Goal: Task Accomplishment & Management: Manage account settings

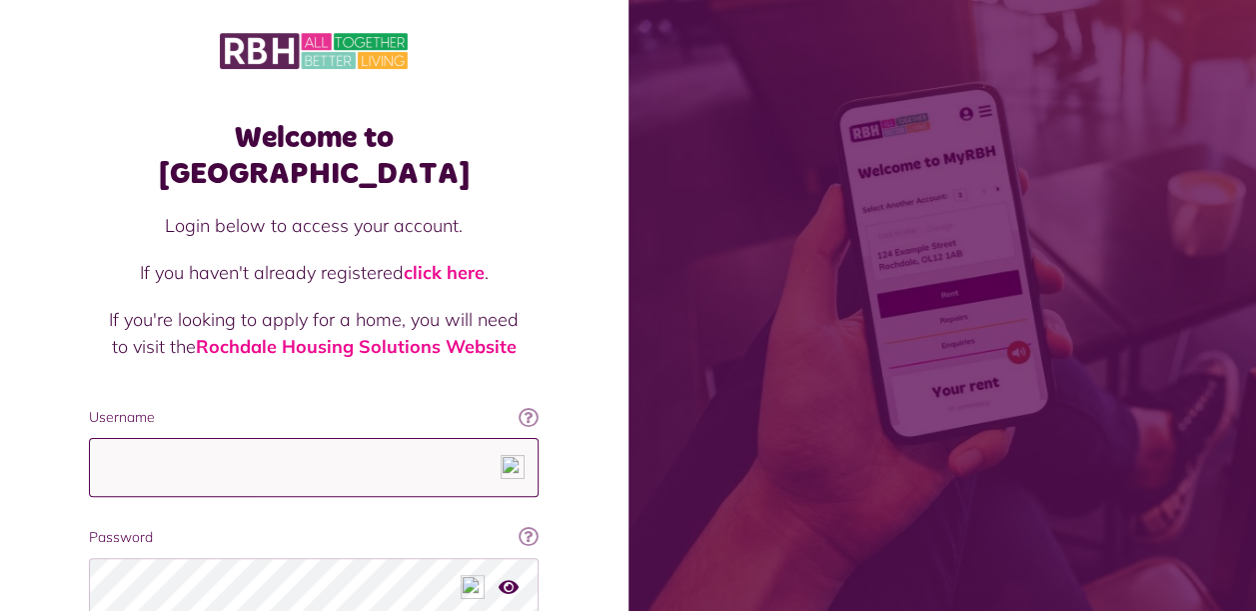
type input "**********"
click at [513, 577] on icon "button" at bounding box center [509, 586] width 20 height 18
click at [513, 577] on icon "button" at bounding box center [510, 586] width 23 height 18
click at [507, 577] on icon "button" at bounding box center [509, 586] width 20 height 18
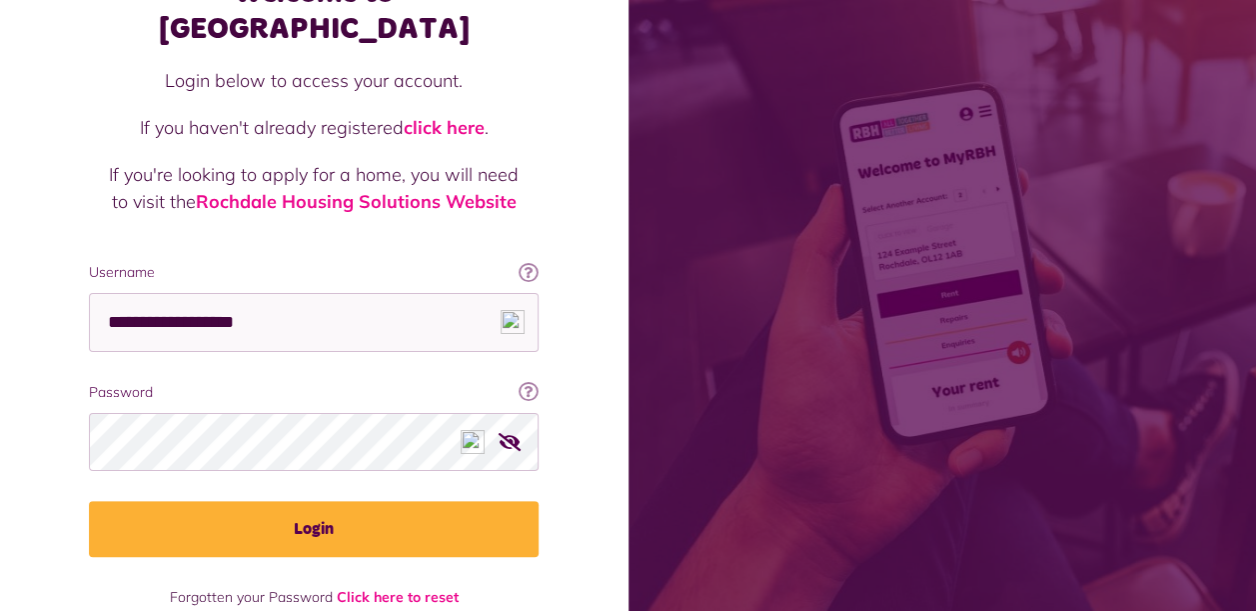
scroll to position [156, 0]
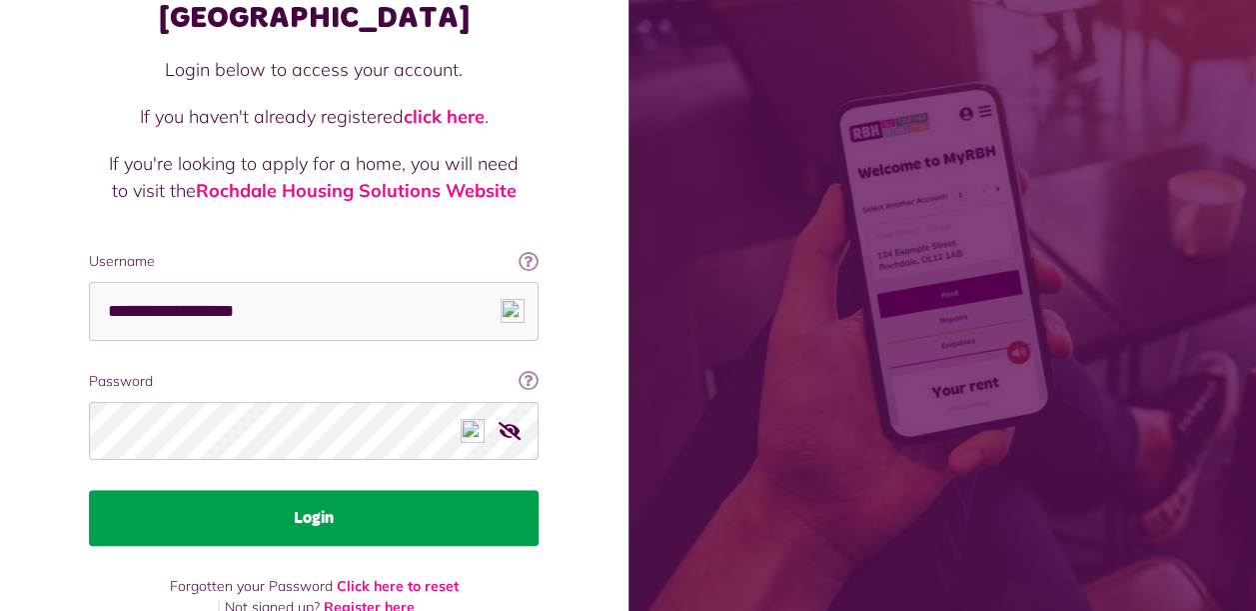
click at [320, 490] on button "Login" at bounding box center [314, 518] width 450 height 56
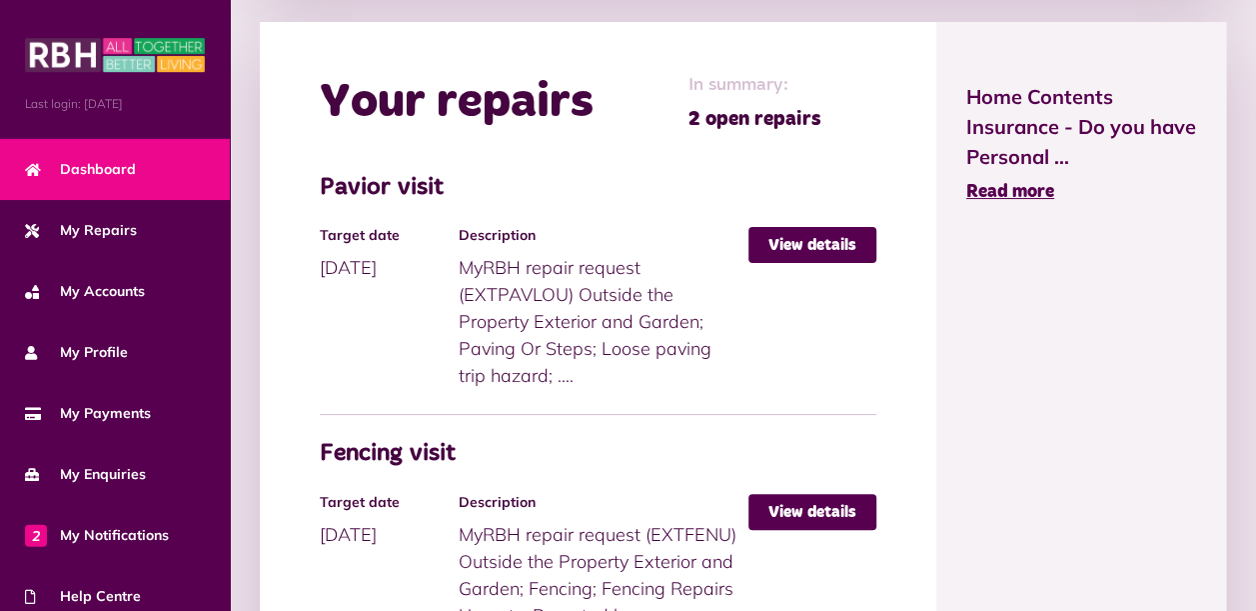
scroll to position [1065, 0]
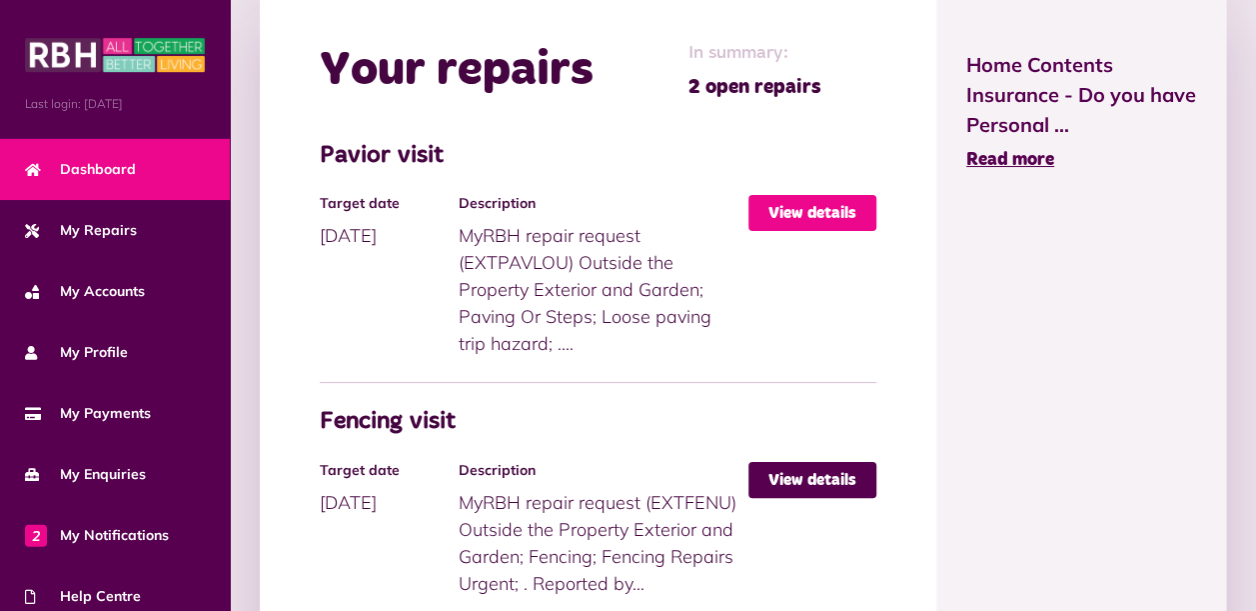
click at [794, 231] on link "View details" at bounding box center [813, 213] width 128 height 36
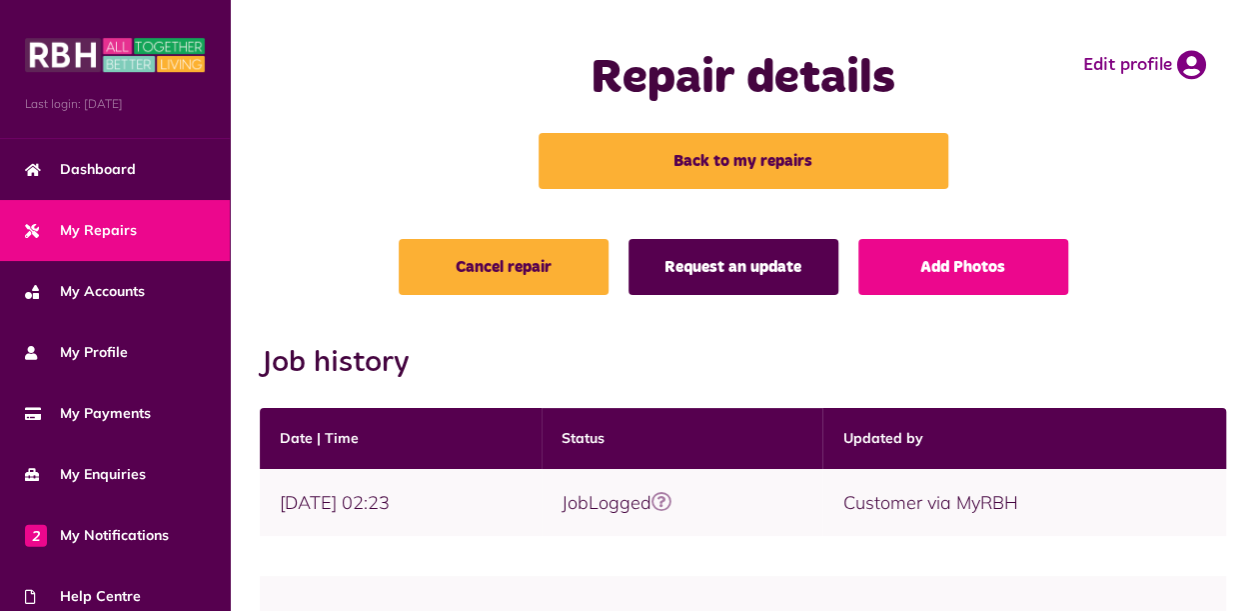
click at [756, 268] on link "Request an update" at bounding box center [734, 267] width 210 height 56
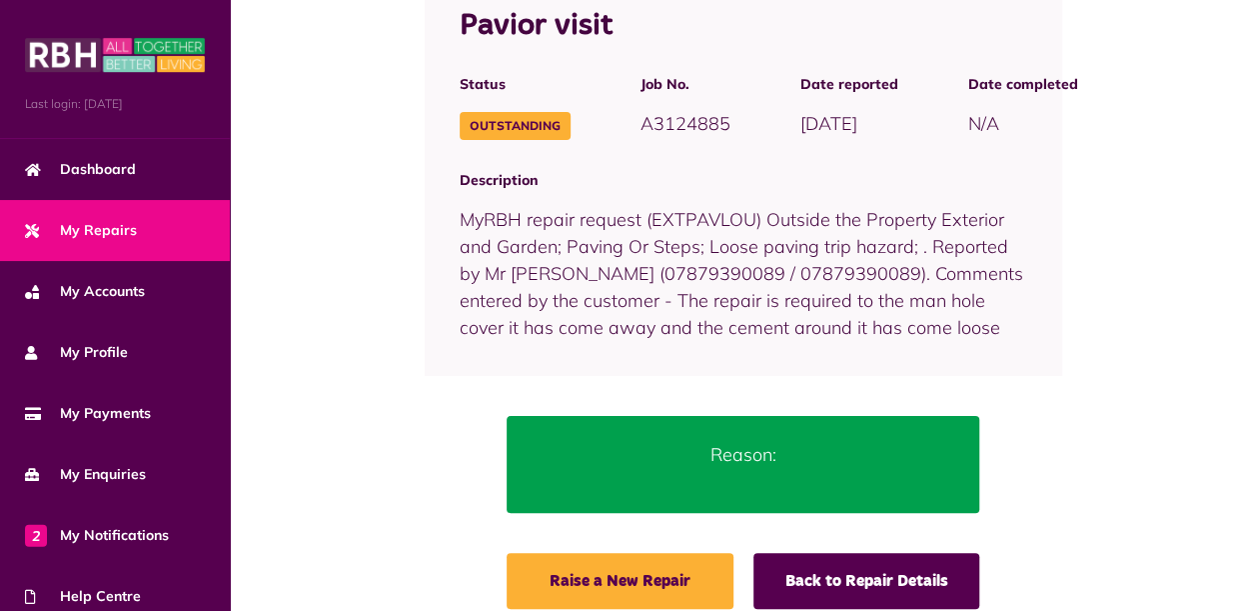
scroll to position [302, 0]
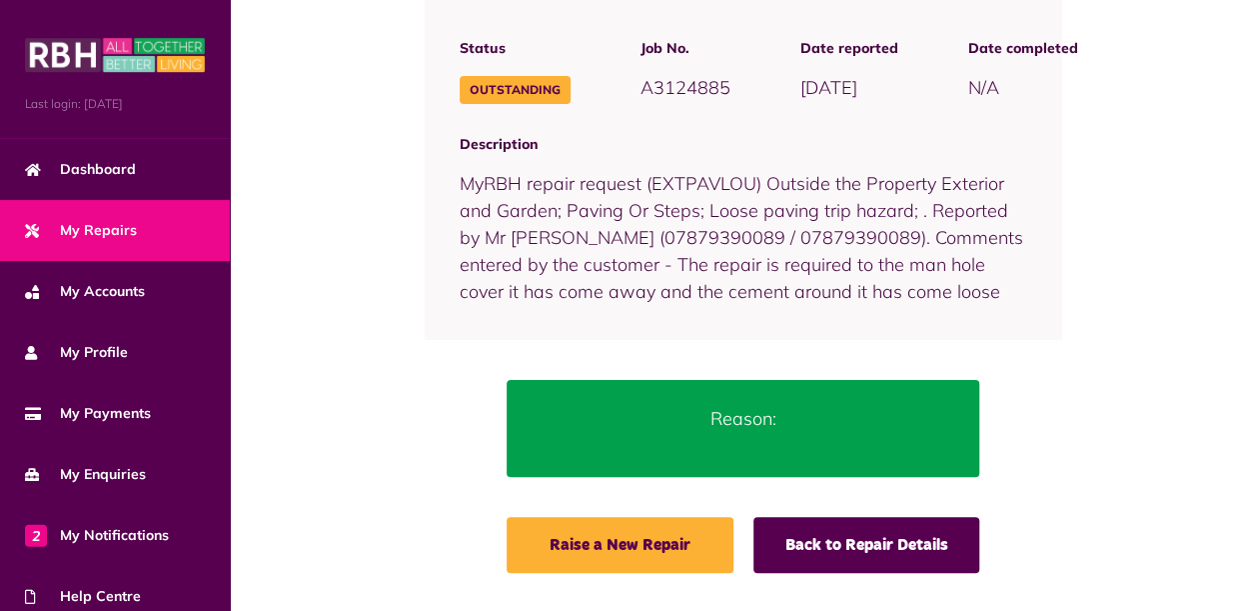
click at [755, 424] on p "Reason:" at bounding box center [744, 418] width 414 height 27
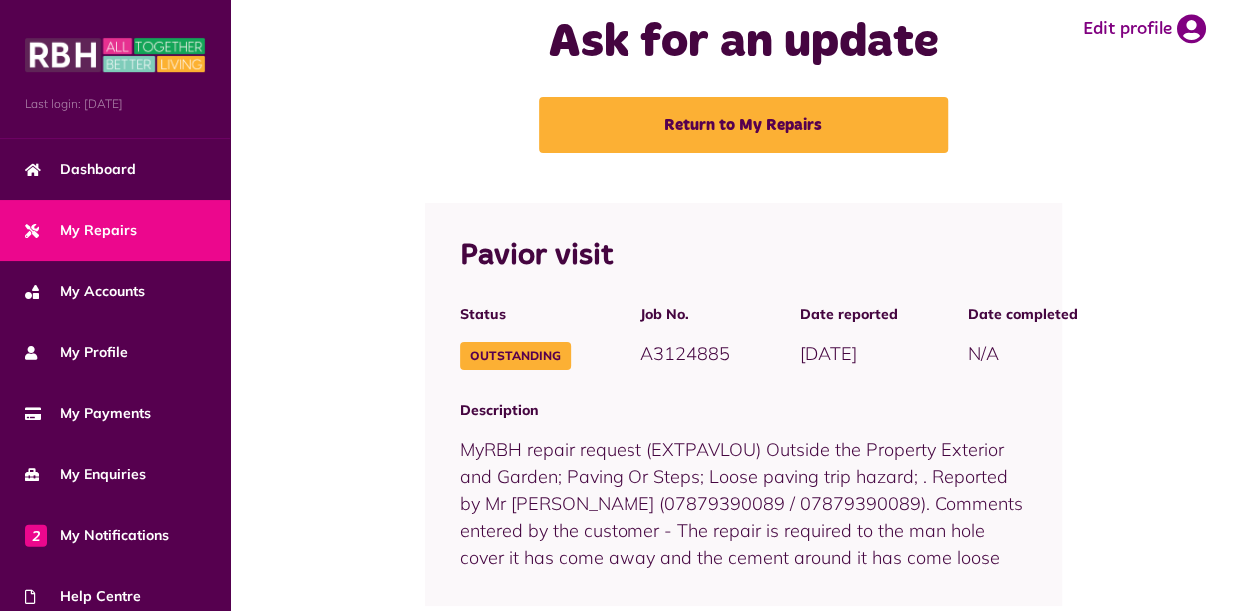
scroll to position [0, 0]
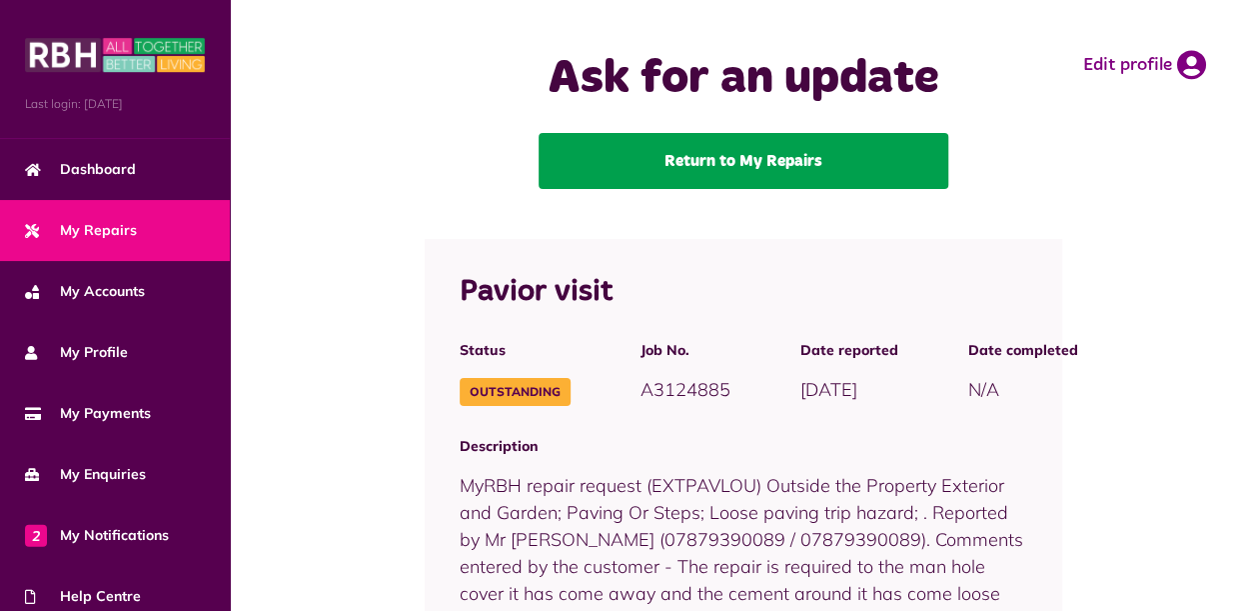
click at [715, 161] on link "Return to My Repairs" at bounding box center [744, 161] width 410 height 56
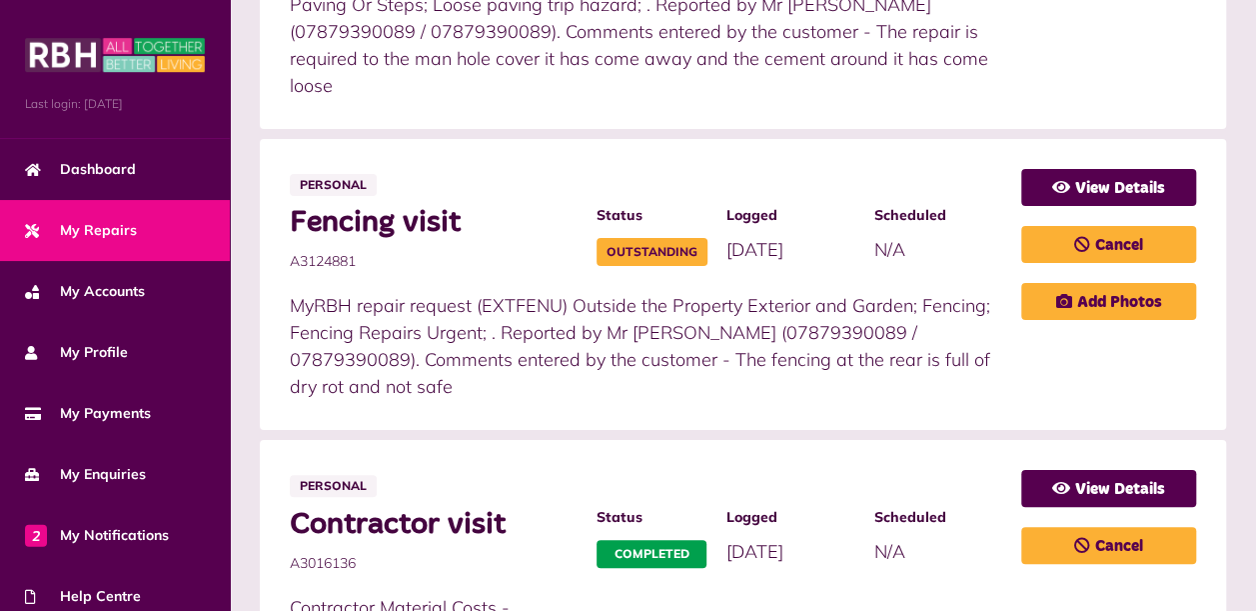
scroll to position [800, 0]
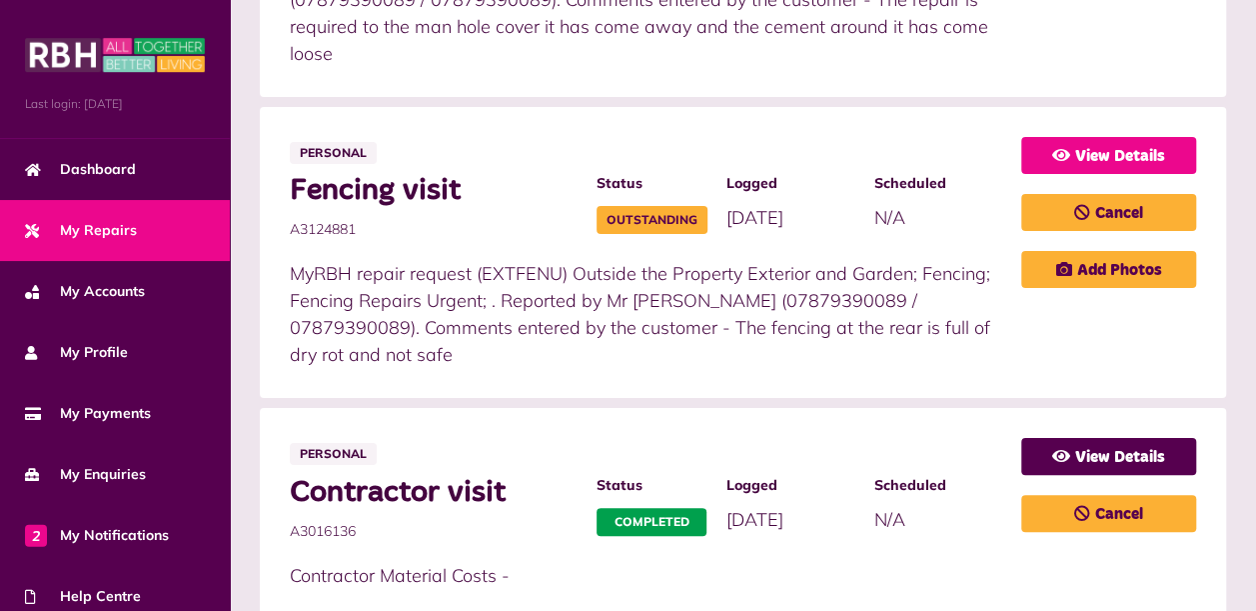
click at [1096, 137] on link "View Details" at bounding box center [1108, 155] width 175 height 37
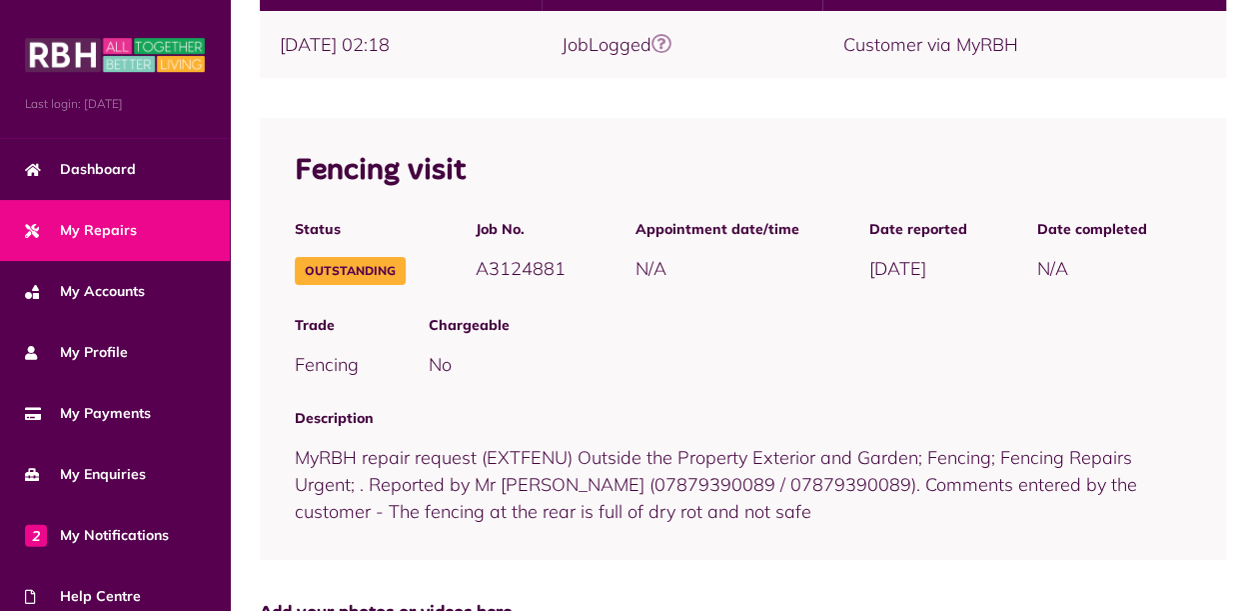
scroll to position [325, 0]
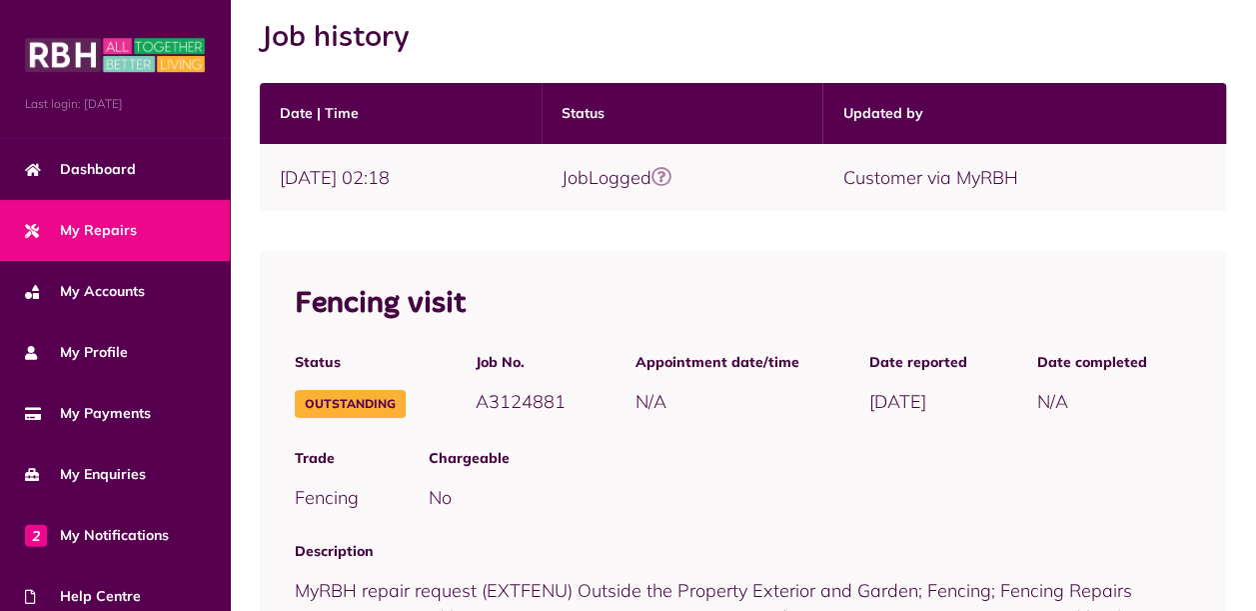
click at [672, 177] on icon at bounding box center [662, 177] width 20 height 20
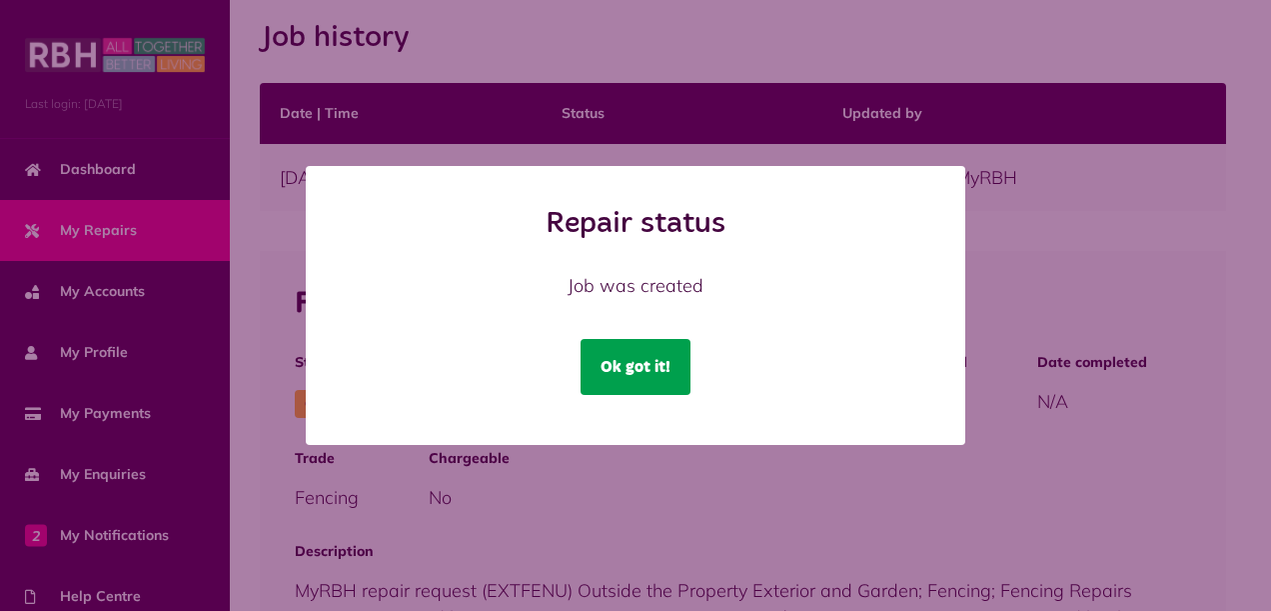
click at [654, 365] on button "Ok got it!" at bounding box center [636, 367] width 110 height 56
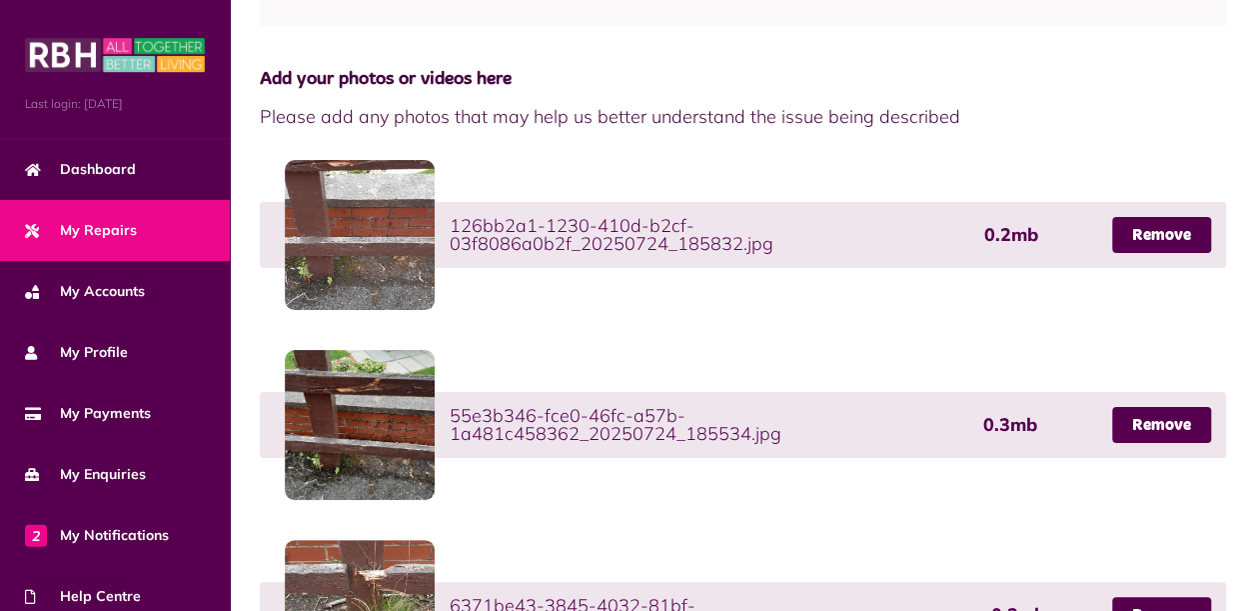
scroll to position [1124, 0]
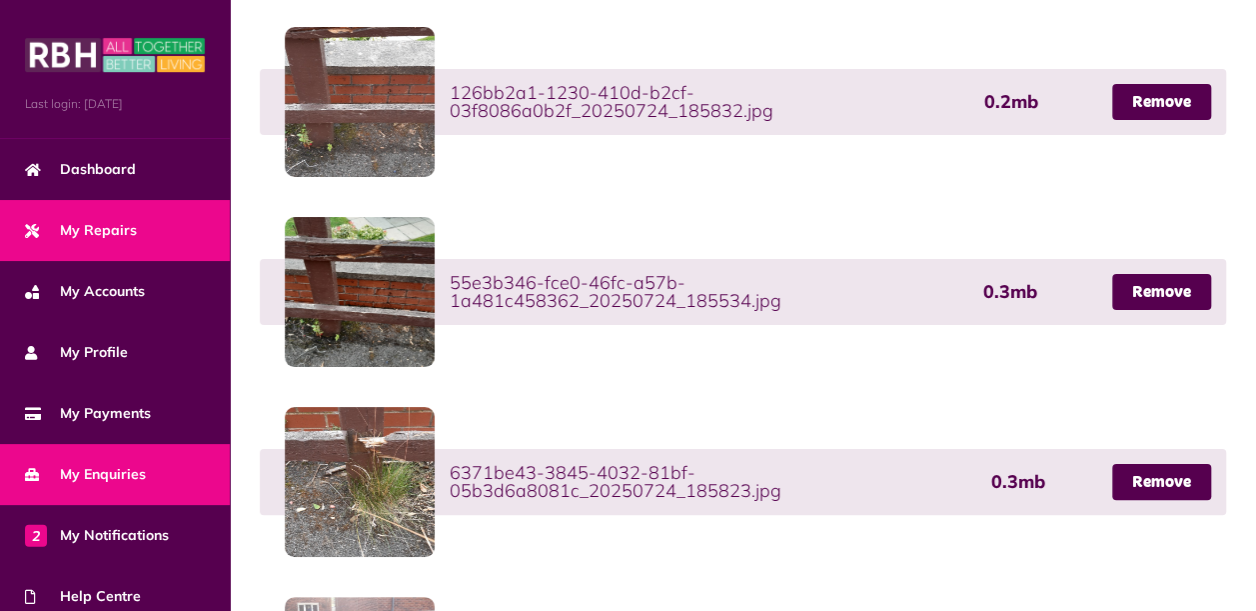
click at [112, 465] on span "My Enquiries" at bounding box center [85, 474] width 121 height 21
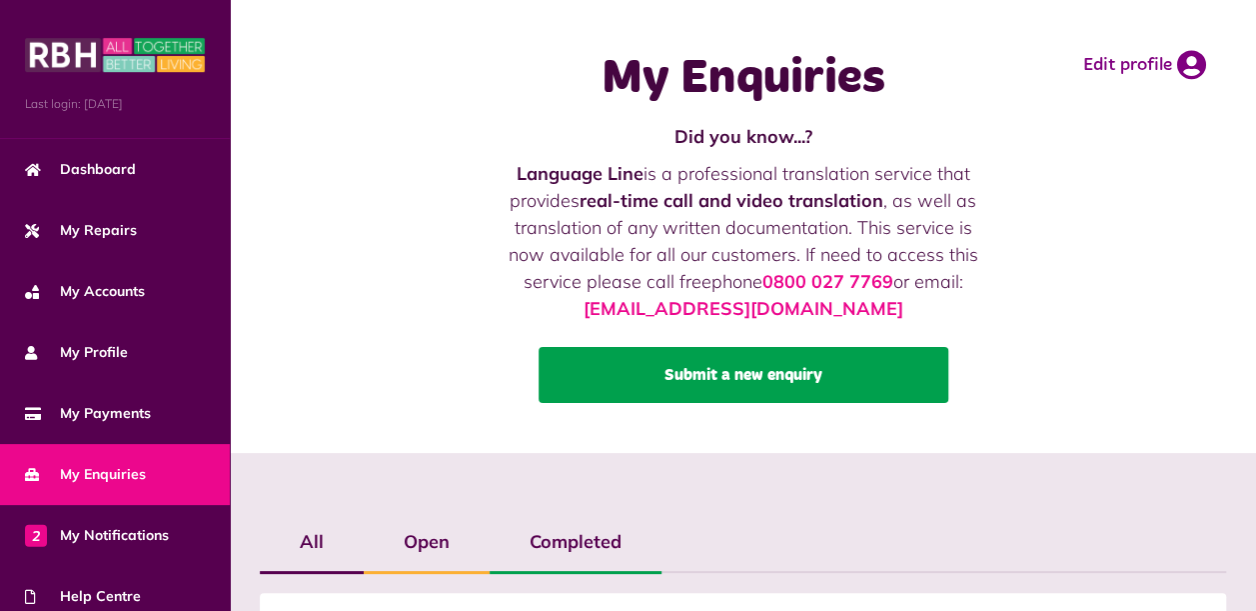
click at [766, 375] on link "Submit a new enquiry" at bounding box center [744, 375] width 410 height 56
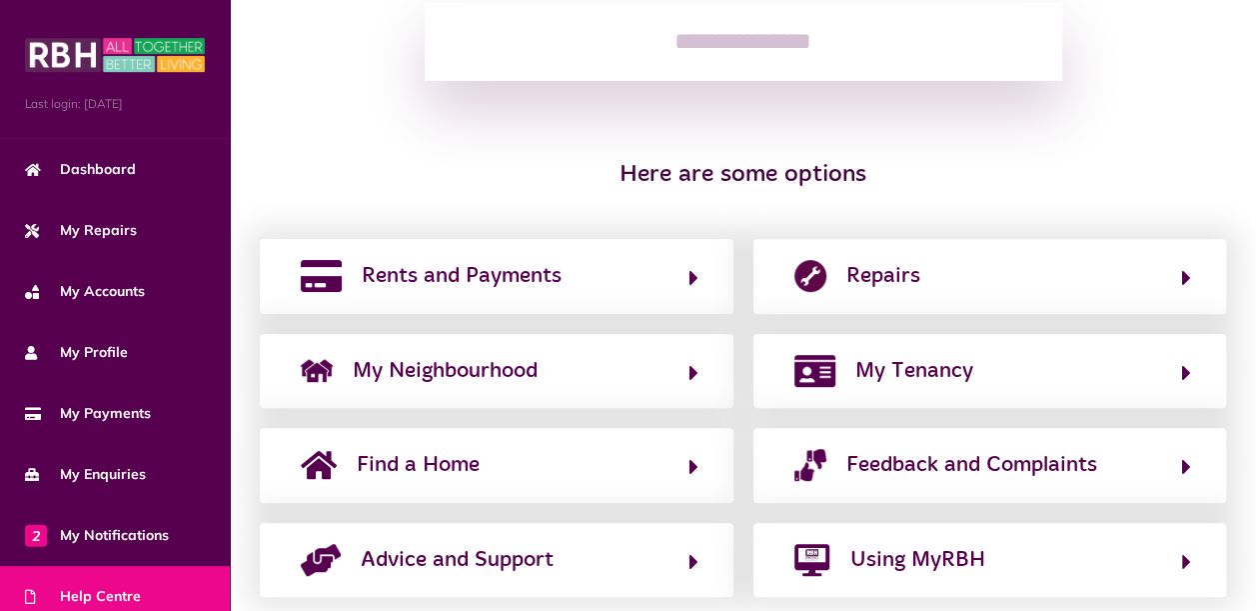
scroll to position [368, 0]
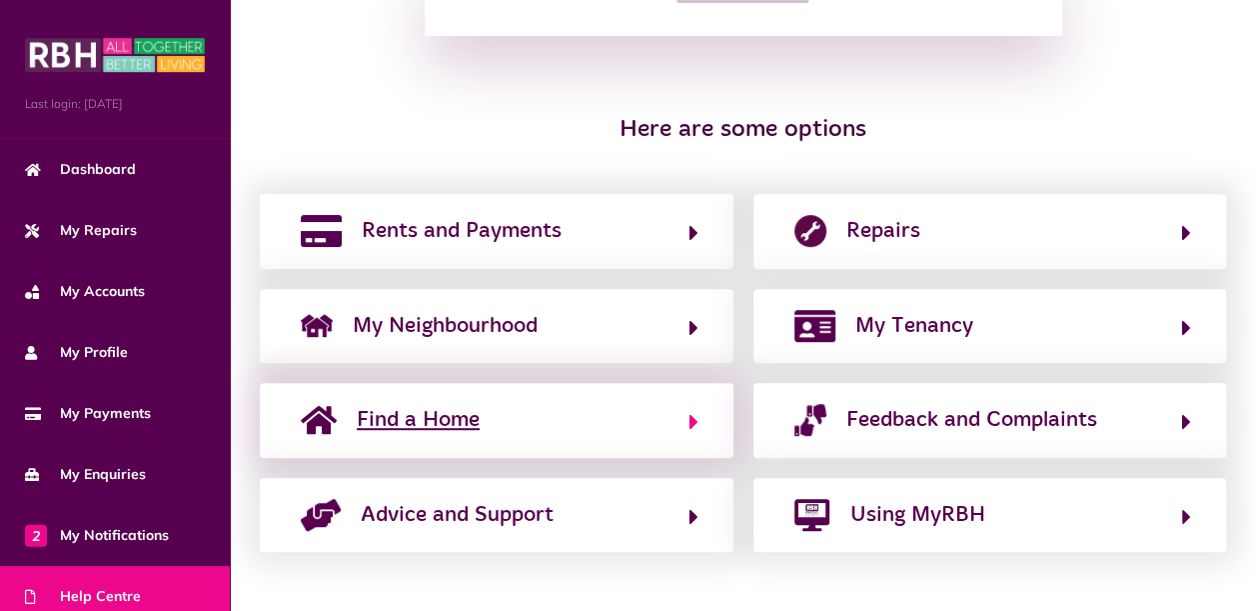
click at [693, 420] on icon "button" at bounding box center [694, 422] width 9 height 24
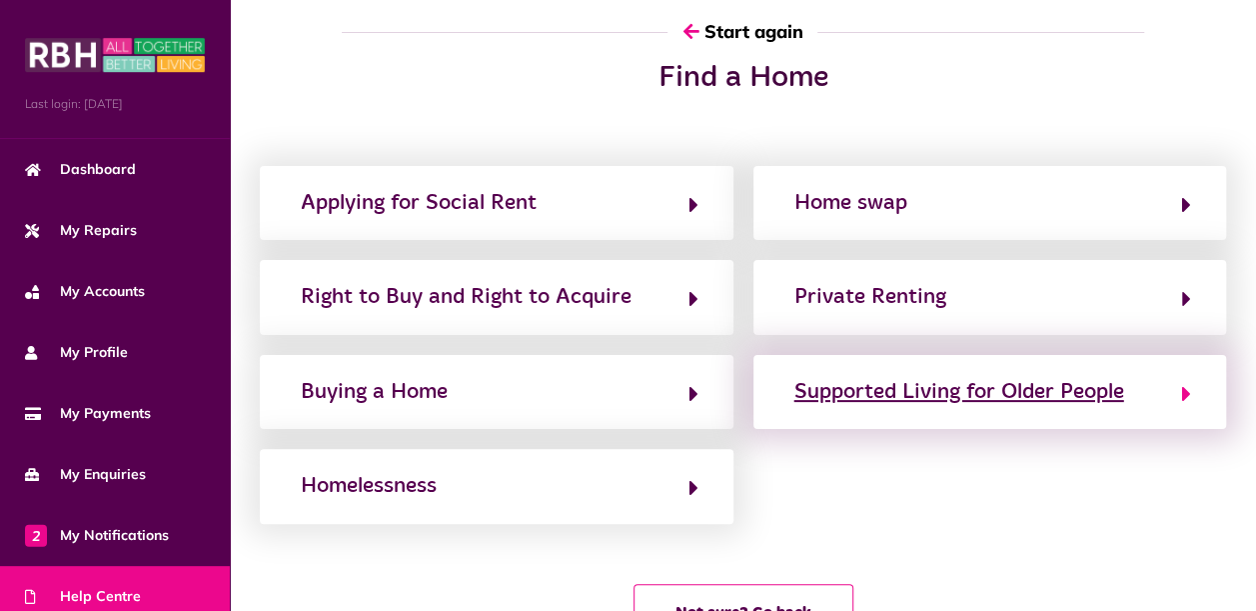
scroll to position [0, 0]
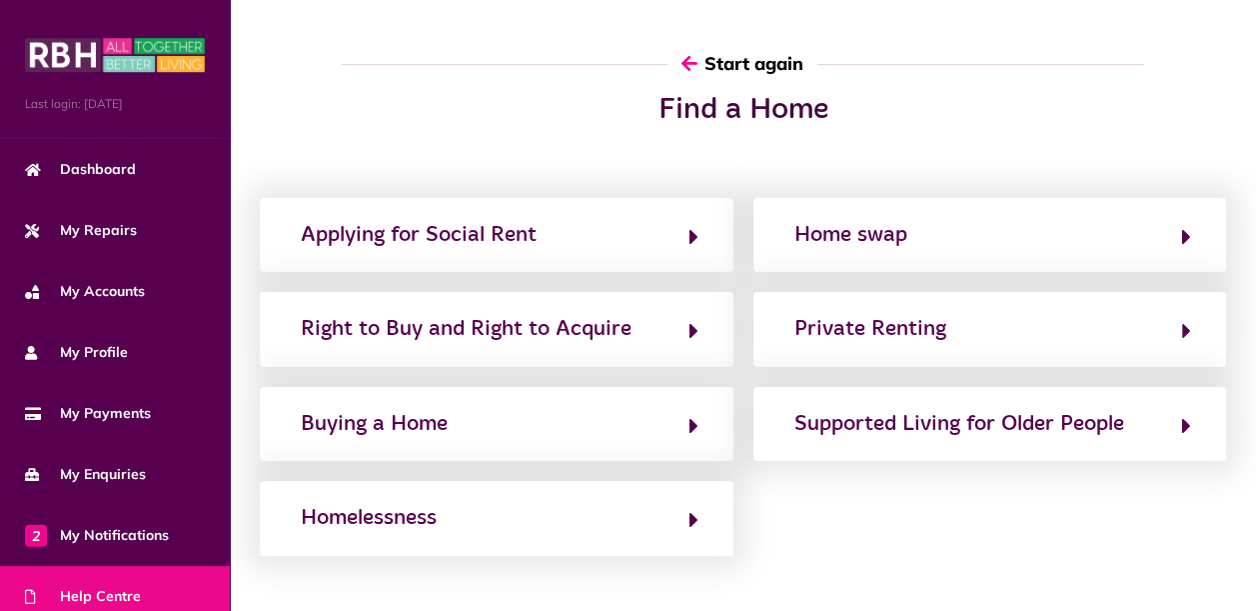
click at [760, 66] on button "Start again" at bounding box center [743, 63] width 150 height 57
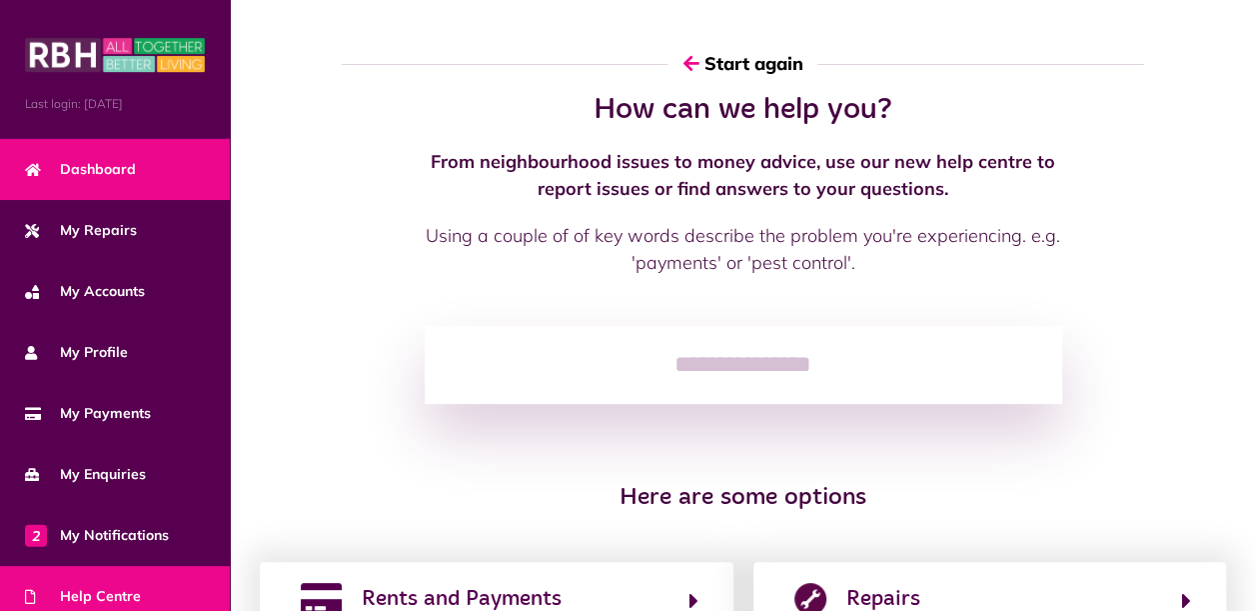
click at [142, 164] on link "Dashboard" at bounding box center [115, 169] width 230 height 61
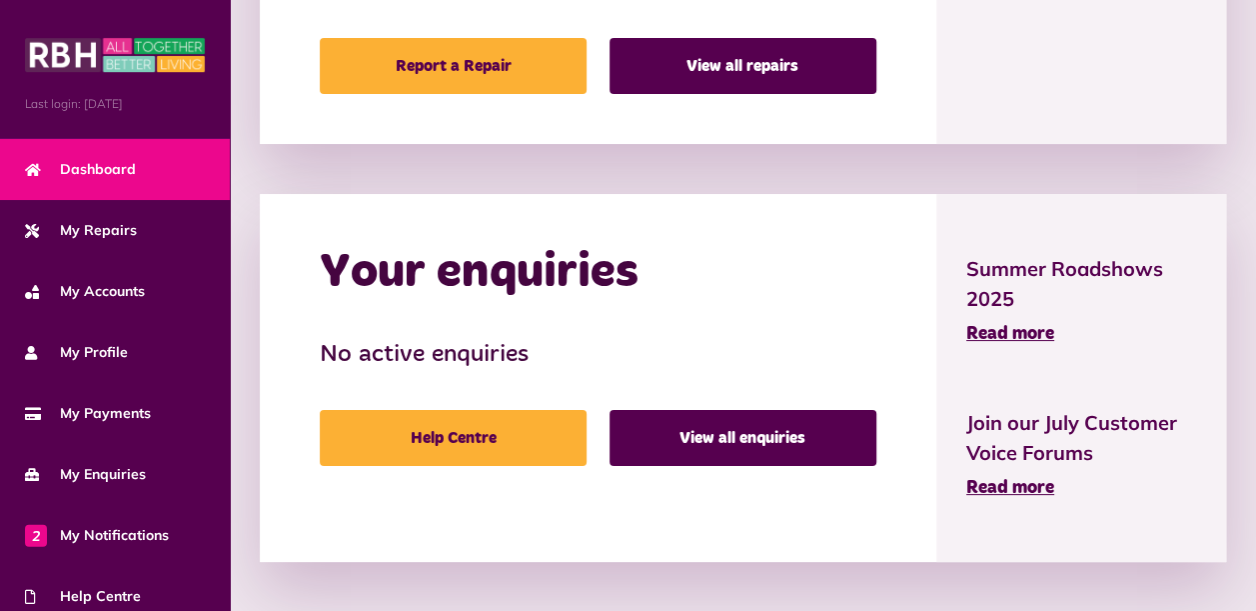
scroll to position [1720, 0]
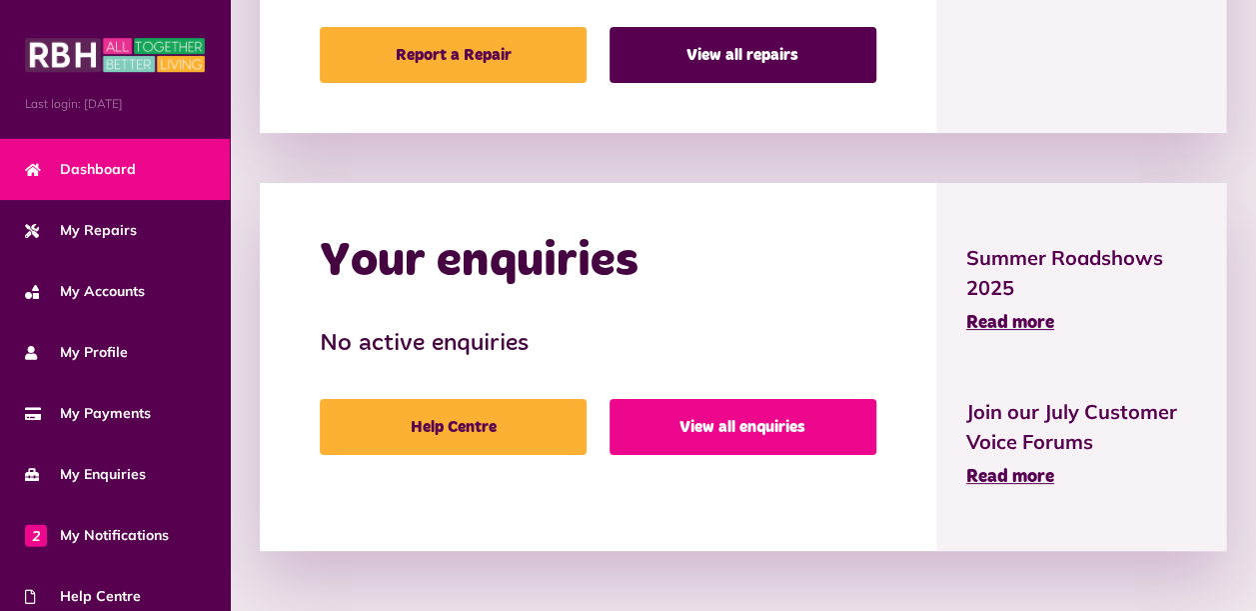
click at [764, 430] on link "View all enquiries" at bounding box center [743, 427] width 267 height 56
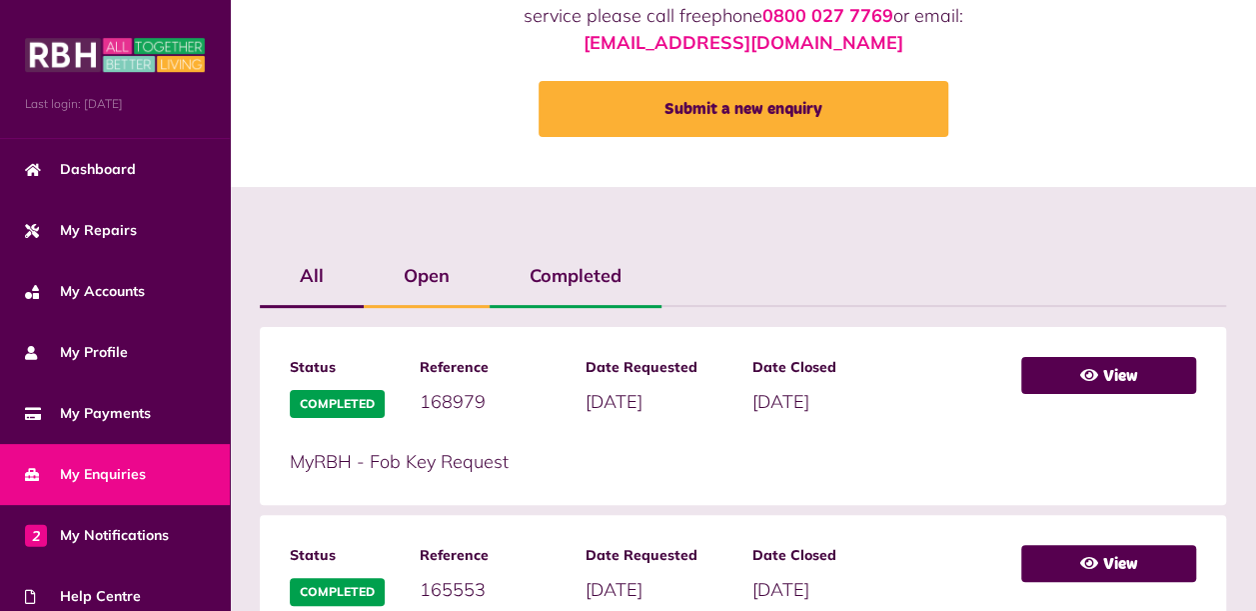
scroll to position [266, 0]
click at [1117, 380] on link "View" at bounding box center [1108, 375] width 175 height 37
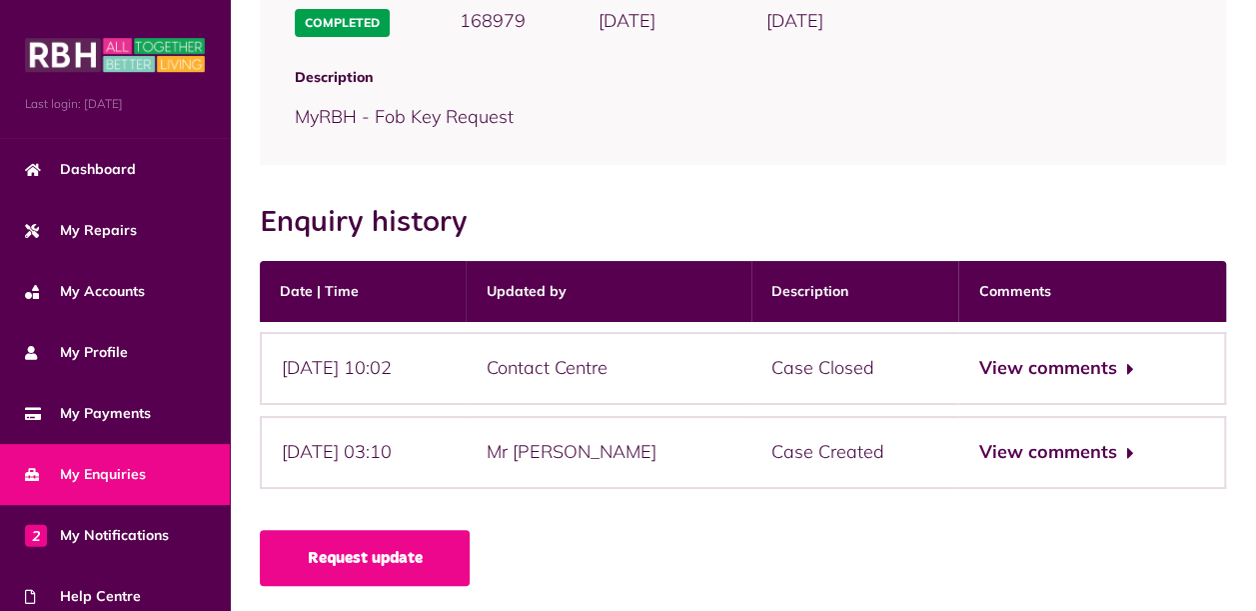
scroll to position [266, 0]
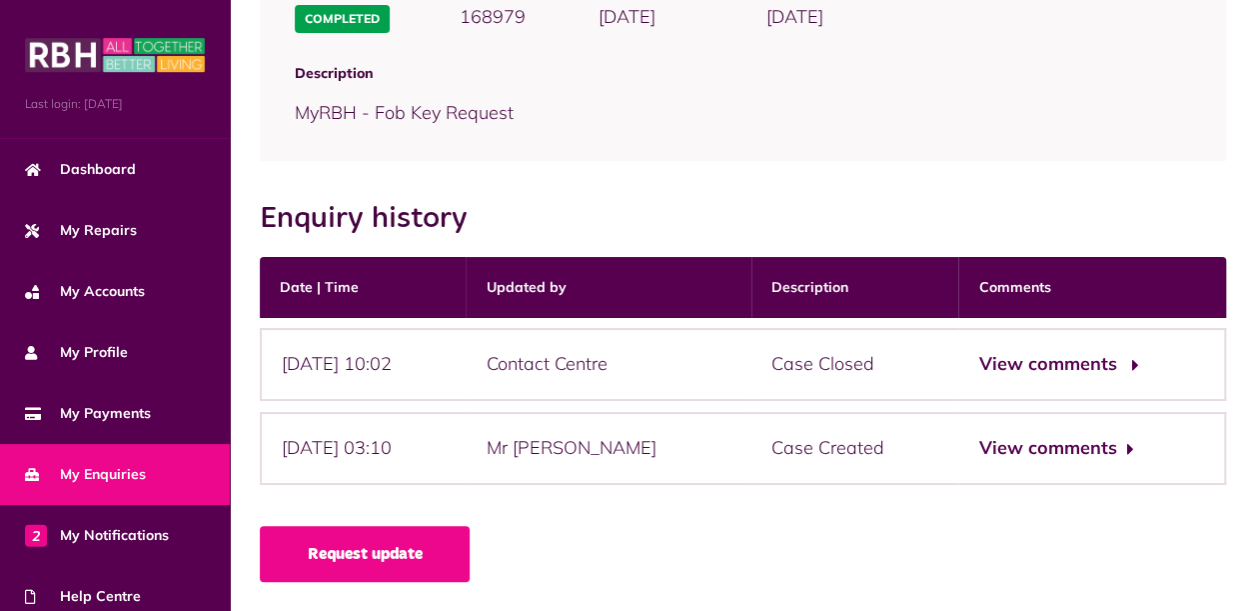
click at [1128, 364] on button "View comments" at bounding box center [1055, 364] width 155 height 29
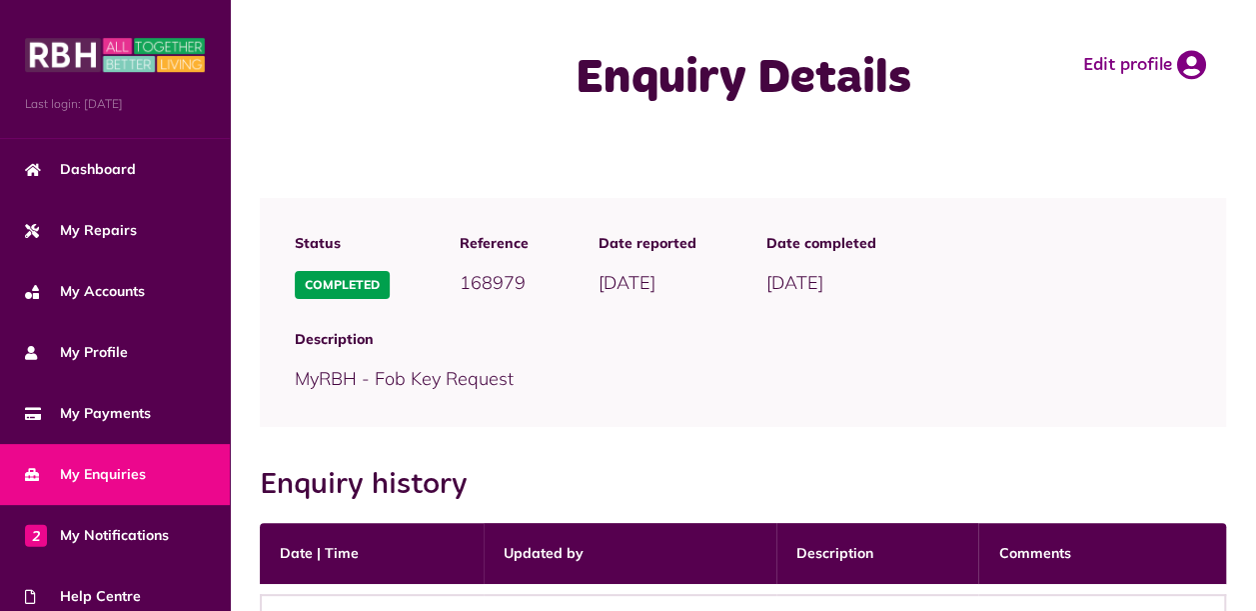
scroll to position [0, 0]
click at [1150, 66] on link "Edit profile" at bounding box center [1144, 65] width 123 height 30
